Goal: Task Accomplishment & Management: Use online tool/utility

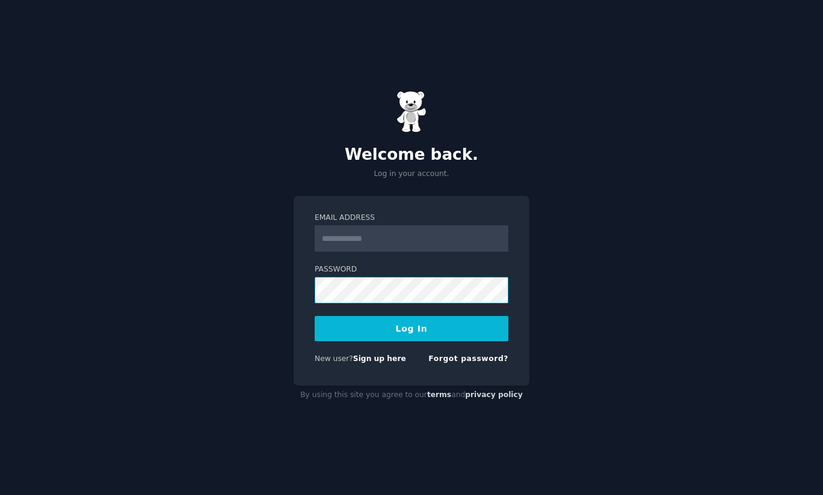
click at [297, 300] on div "Email Address Password Log In New user? Sign up here Forgot password?" at bounding box center [411, 291] width 236 height 190
click at [429, 238] on input "Email Address" at bounding box center [411, 238] width 194 height 26
type input "**********"
click at [435, 319] on button "Log In" at bounding box center [411, 328] width 194 height 25
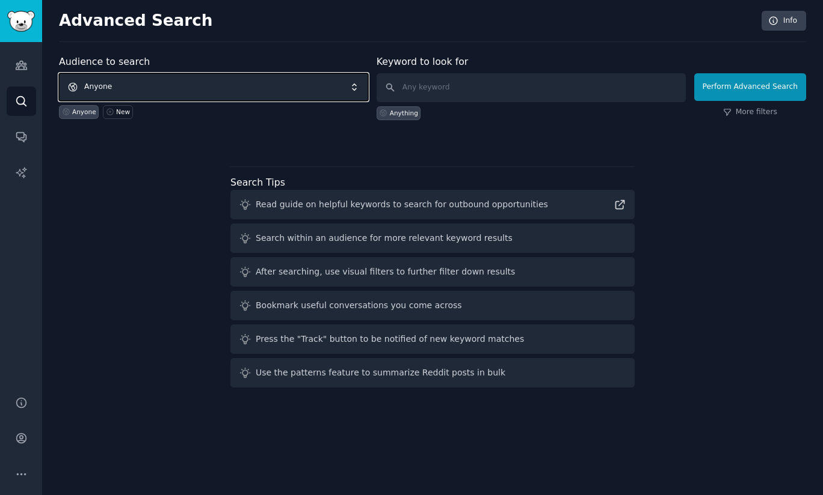
click at [327, 91] on span "Anyone" at bounding box center [213, 87] width 309 height 28
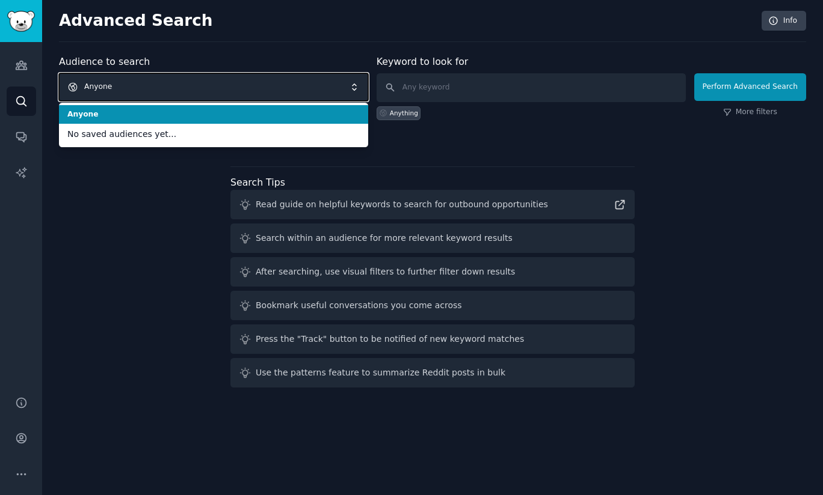
click at [331, 55] on div "Audience to search Anyone Anyone No saved audiences yet... Anyone New" at bounding box center [213, 88] width 309 height 66
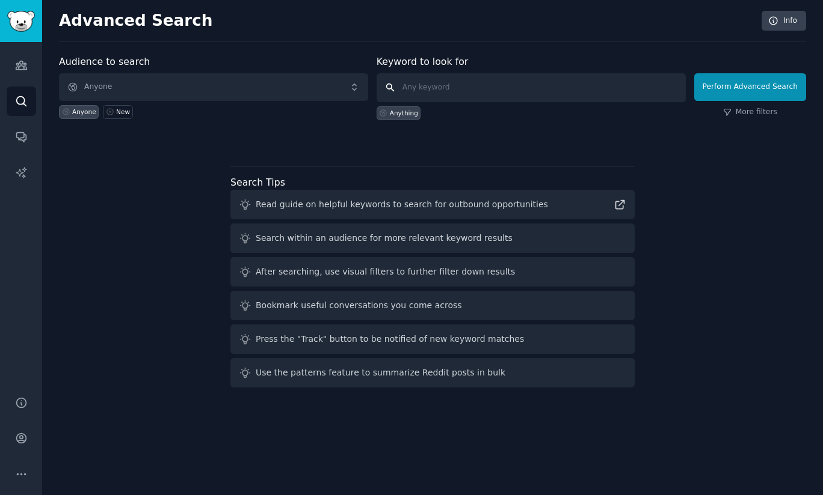
click at [568, 89] on input "text" at bounding box center [530, 87] width 309 height 29
type input "repetitive"
click button "Perform Advanced Search" at bounding box center [750, 87] width 112 height 28
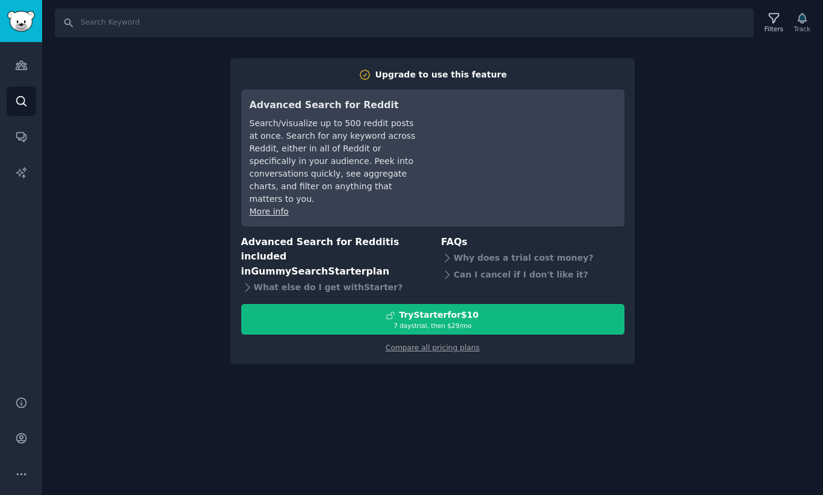
click at [386, 354] on div "Search Filters Track Upgrade to use this feature Advanced Search for Reddit Sea…" at bounding box center [432, 247] width 780 height 495
click at [84, 27] on input "Search" at bounding box center [404, 22] width 699 height 29
click at [780, 18] on icon at bounding box center [773, 18] width 13 height 13
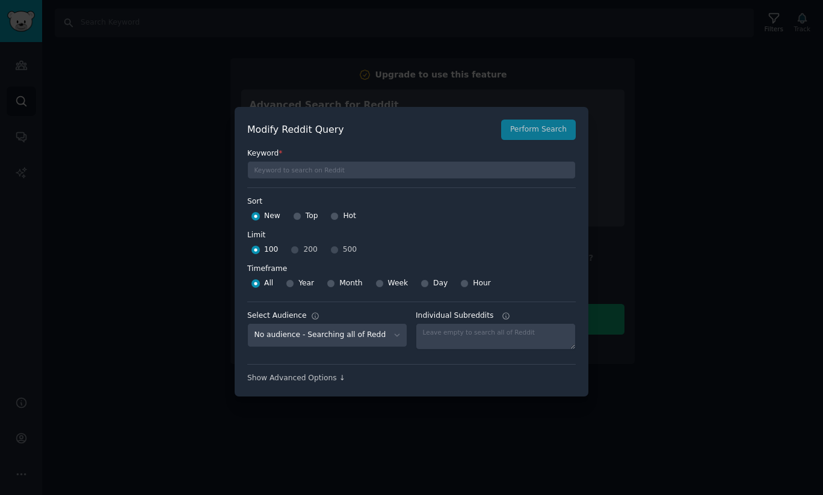
click at [421, 74] on div at bounding box center [411, 247] width 823 height 495
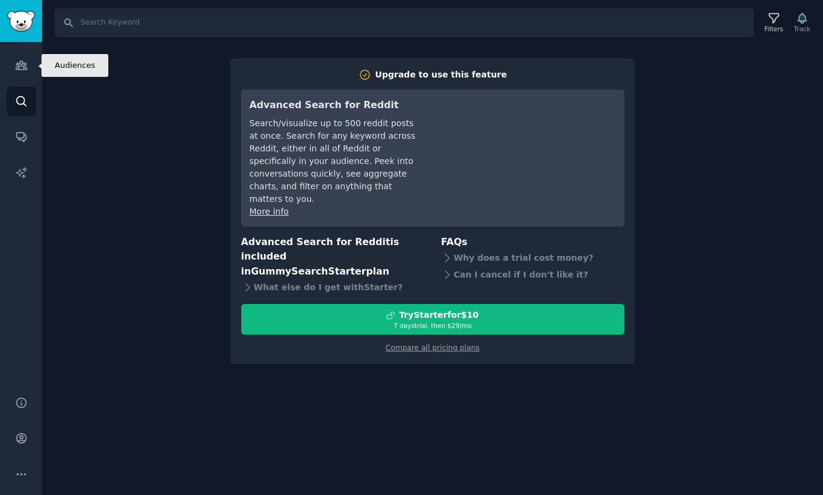
click at [29, 63] on link "Audiences" at bounding box center [21, 65] width 29 height 29
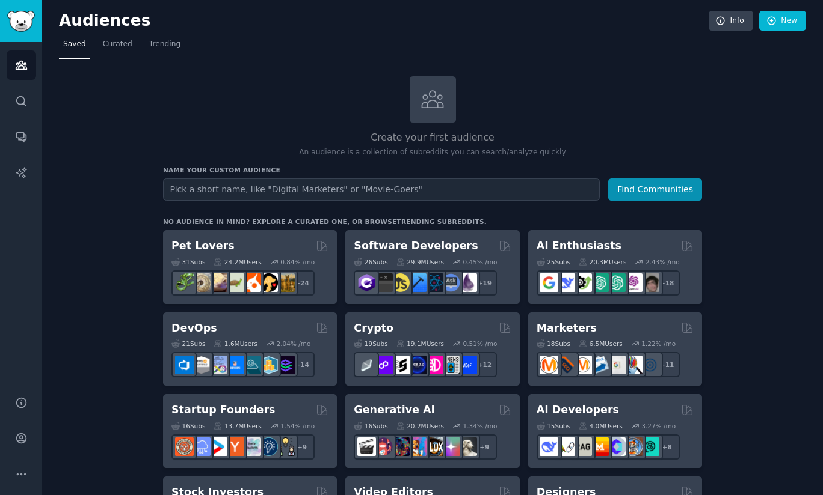
click at [117, 43] on span "Curated" at bounding box center [117, 44] width 29 height 11
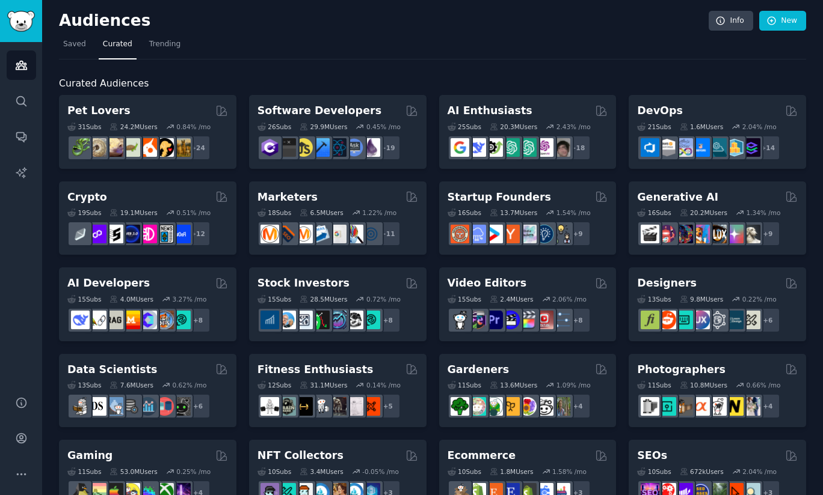
click at [155, 48] on span "Trending" at bounding box center [164, 44] width 31 height 11
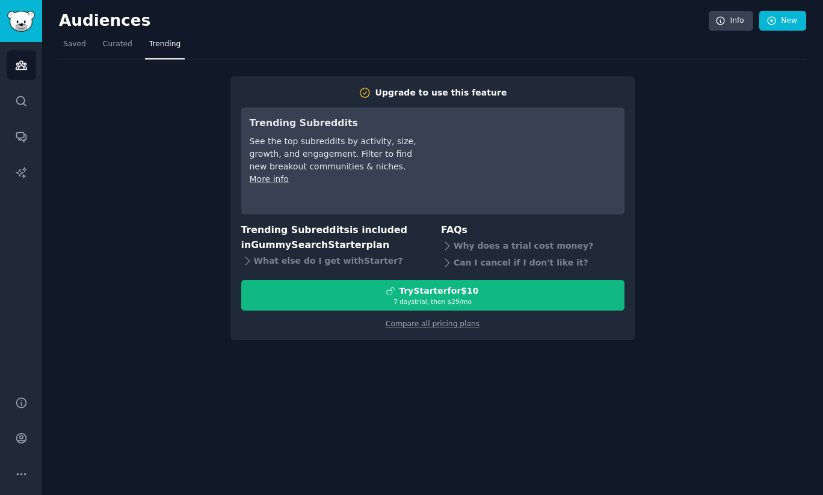
click at [64, 45] on span "Saved" at bounding box center [74, 44] width 23 height 11
